Goal: Navigation & Orientation: Find specific page/section

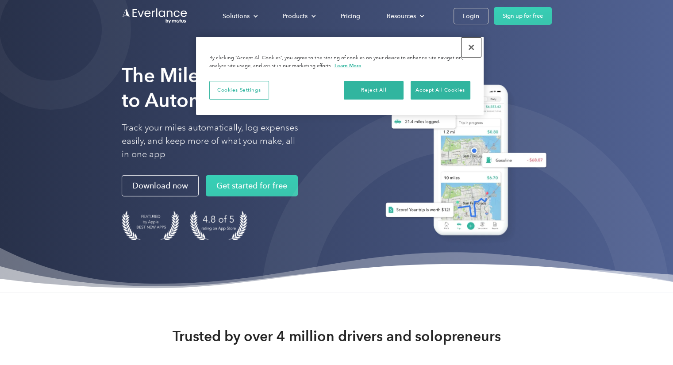
click at [469, 48] on button "Close" at bounding box center [471, 47] width 19 height 19
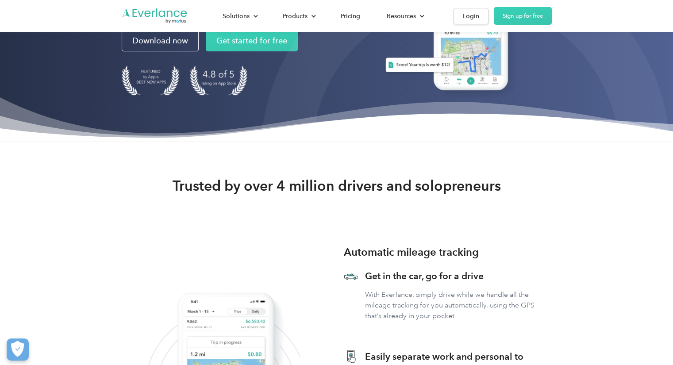
scroll to position [221, 0]
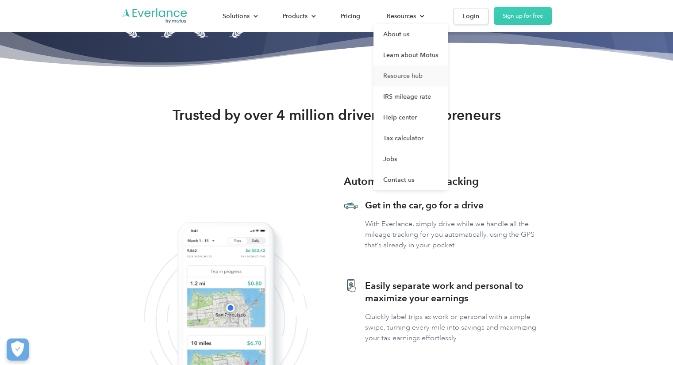
click at [412, 79] on link "Resource hub" at bounding box center [411, 75] width 74 height 21
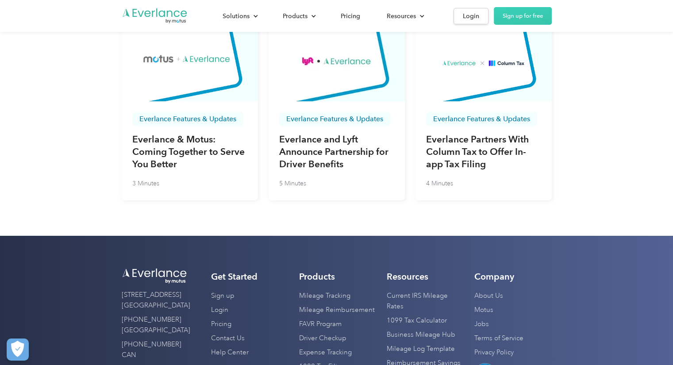
scroll to position [3153, 0]
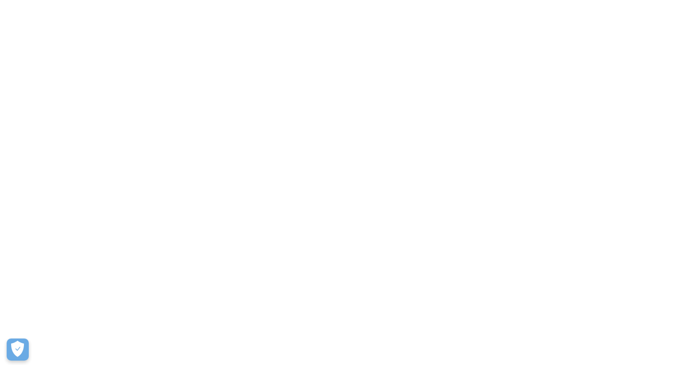
scroll to position [221, 0]
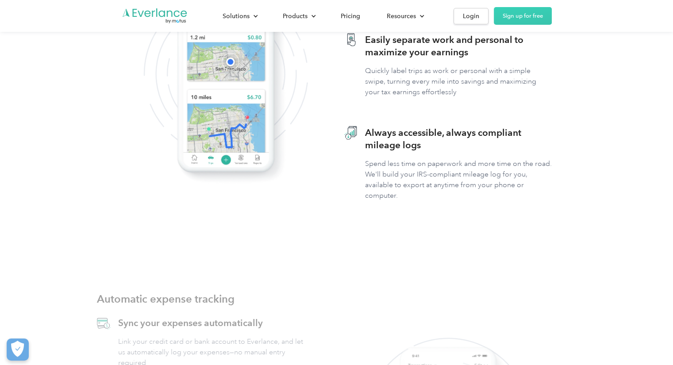
scroll to position [531, 0]
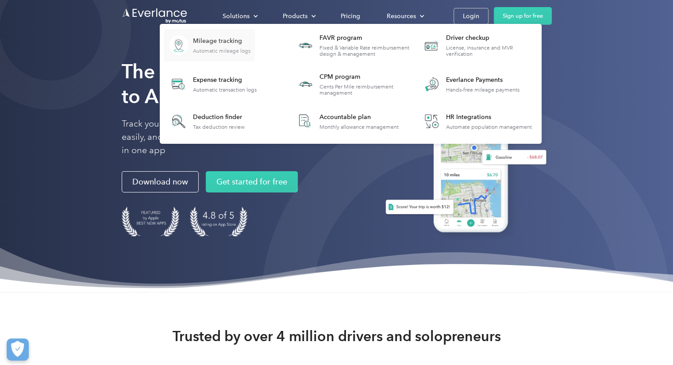
click at [244, 38] on div "Mileage tracking" at bounding box center [222, 41] width 58 height 9
